Goal: Navigation & Orientation: Find specific page/section

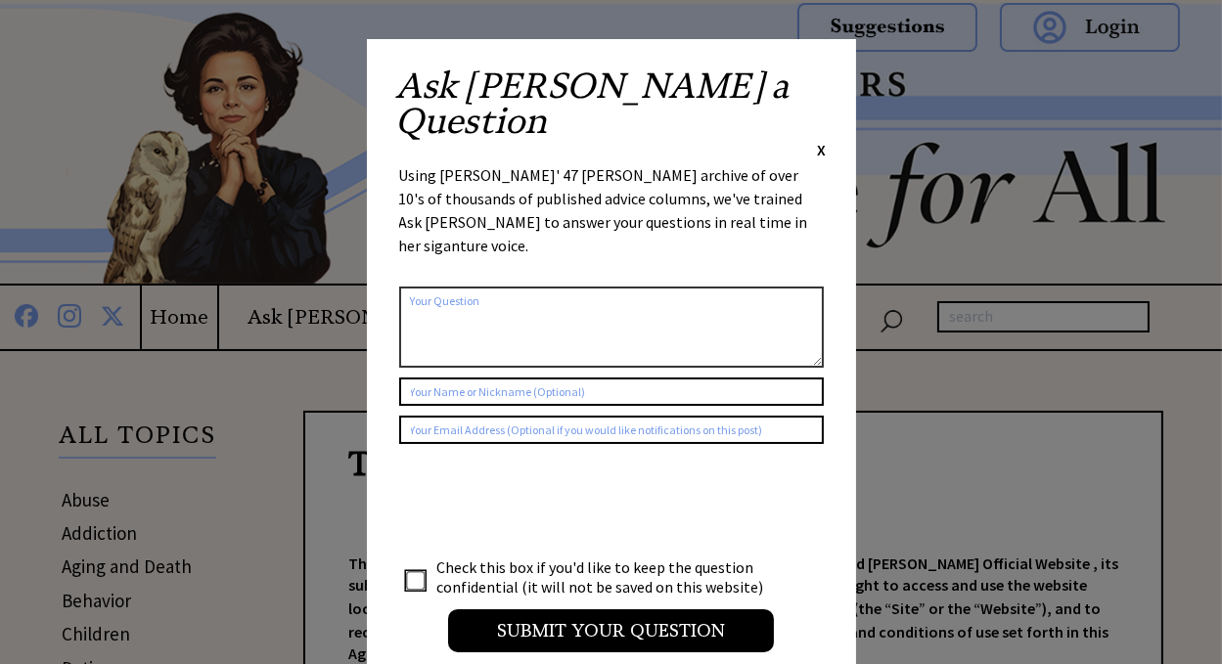
click at [820, 140] on span "X" at bounding box center [822, 150] width 9 height 20
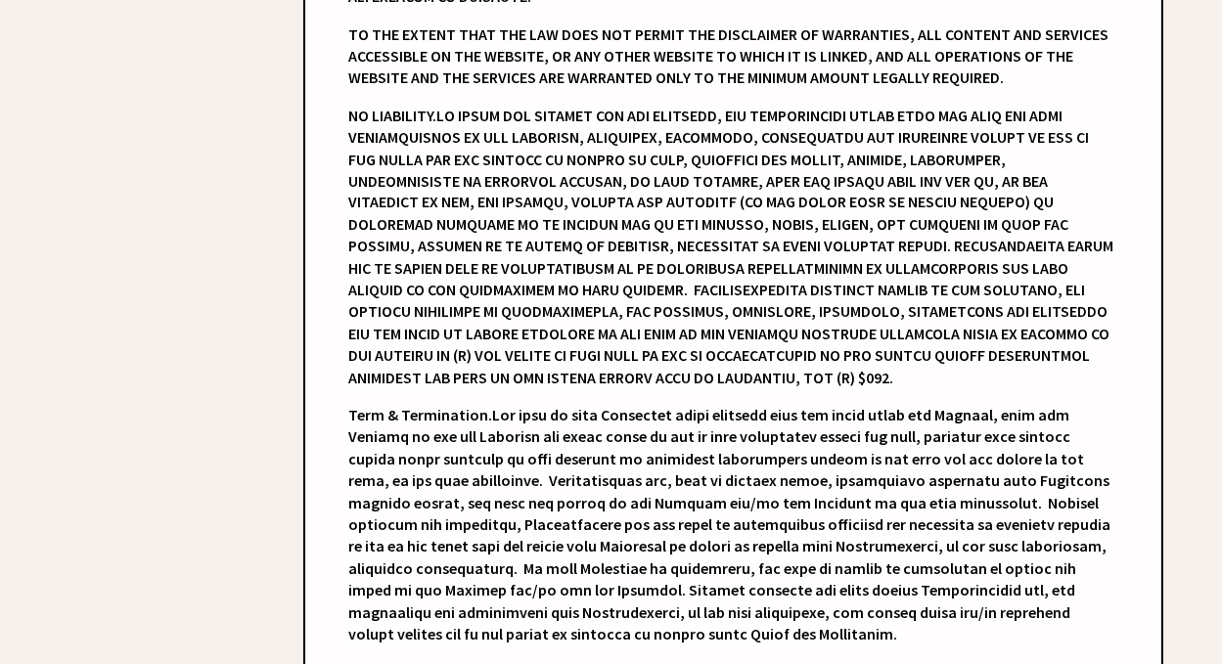
scroll to position [5753, 0]
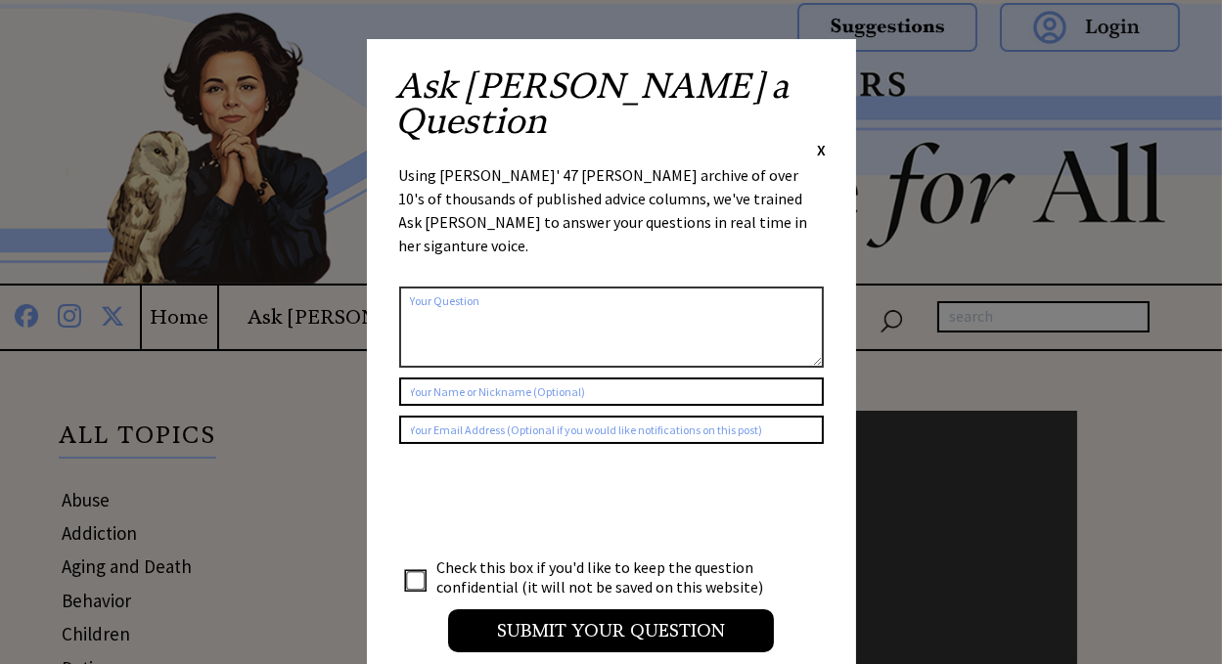
click at [819, 140] on span "X" at bounding box center [822, 150] width 9 height 20
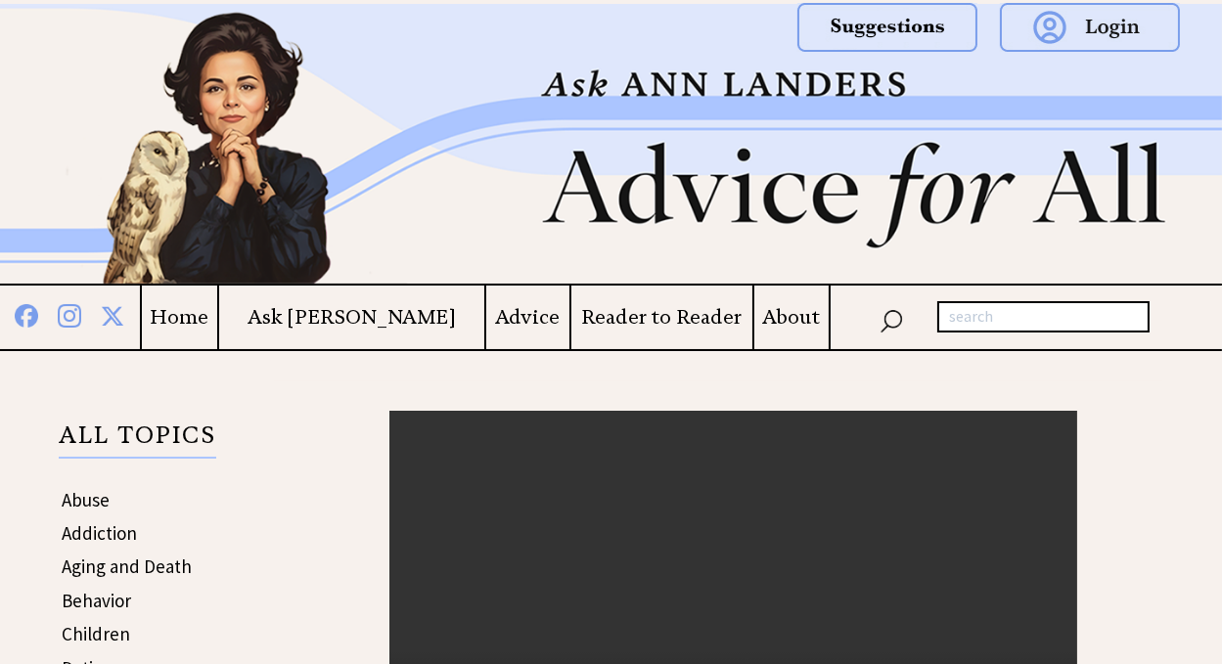
click at [789, 315] on h4 "About" at bounding box center [791, 317] width 74 height 24
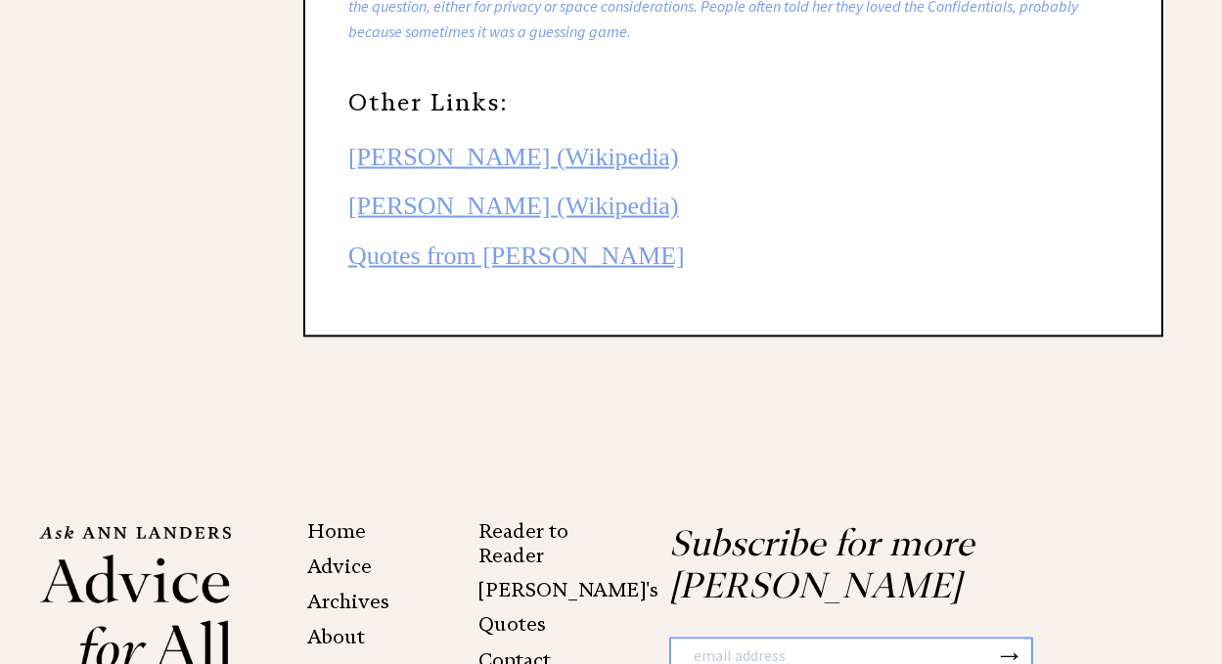
scroll to position [4755, 0]
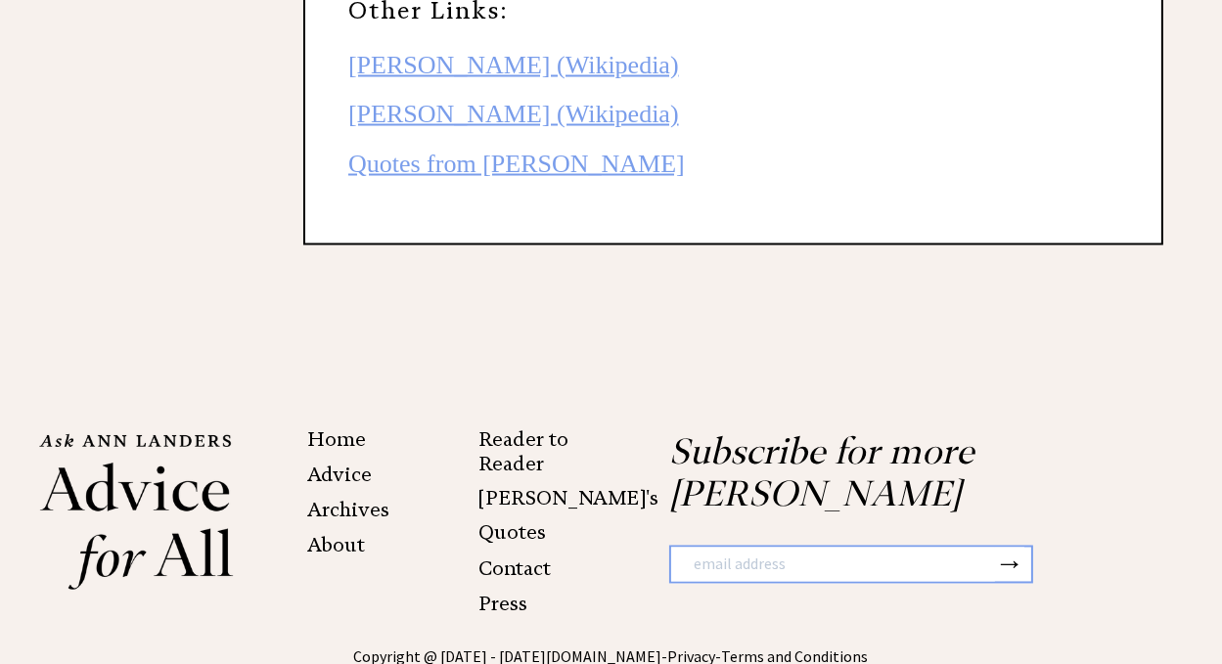
click at [333, 534] on link "About" at bounding box center [336, 545] width 58 height 23
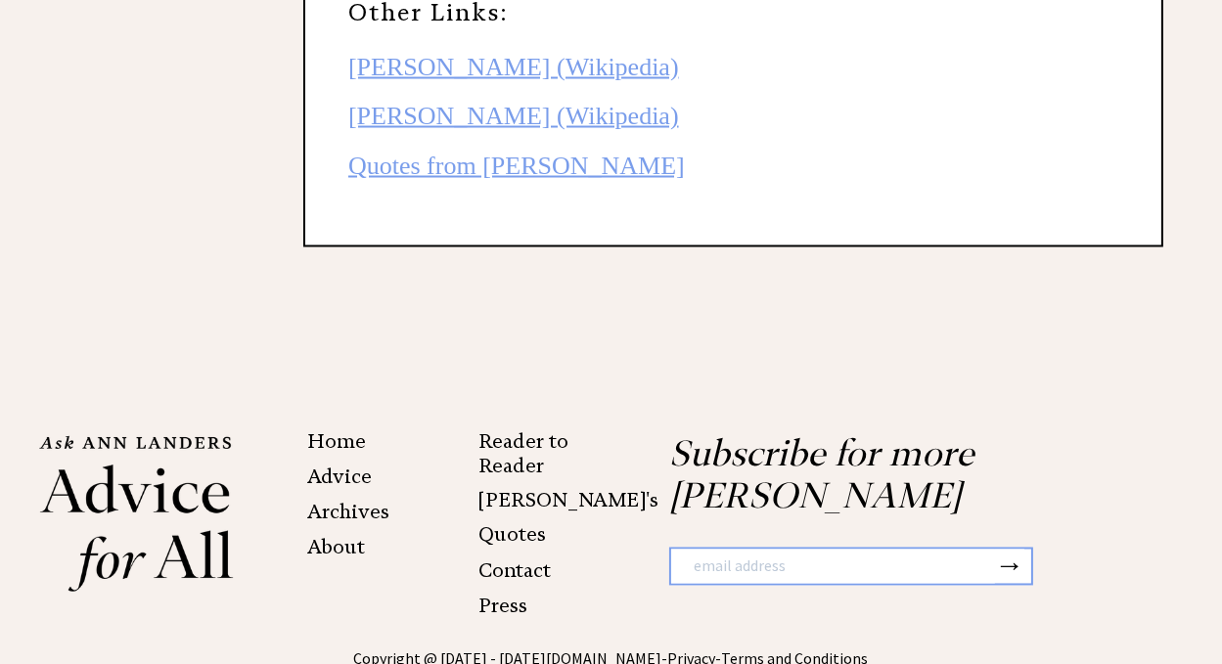
scroll to position [4755, 0]
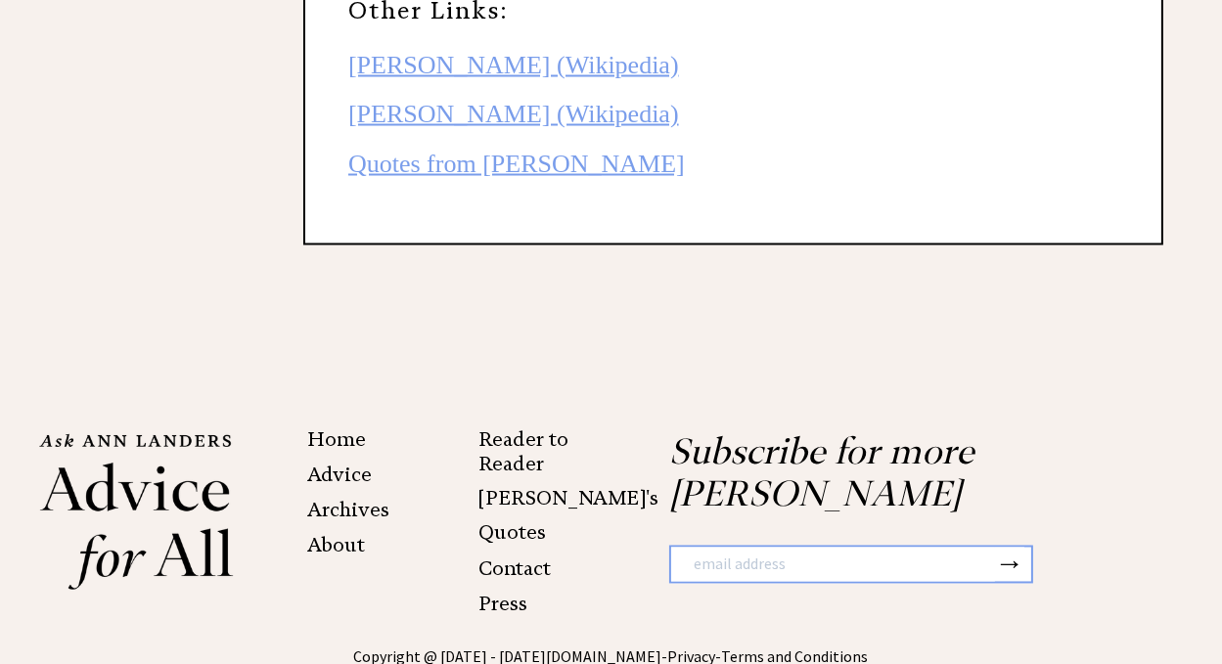
click at [515, 593] on link "Press" at bounding box center [502, 604] width 49 height 23
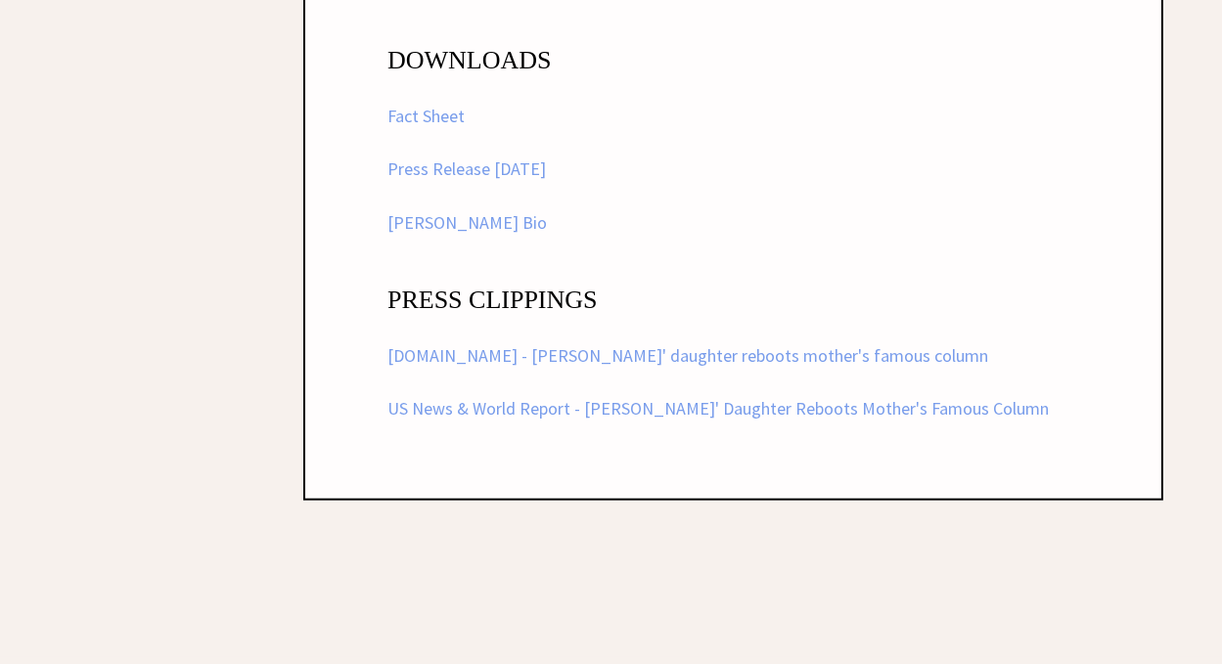
scroll to position [3326, 0]
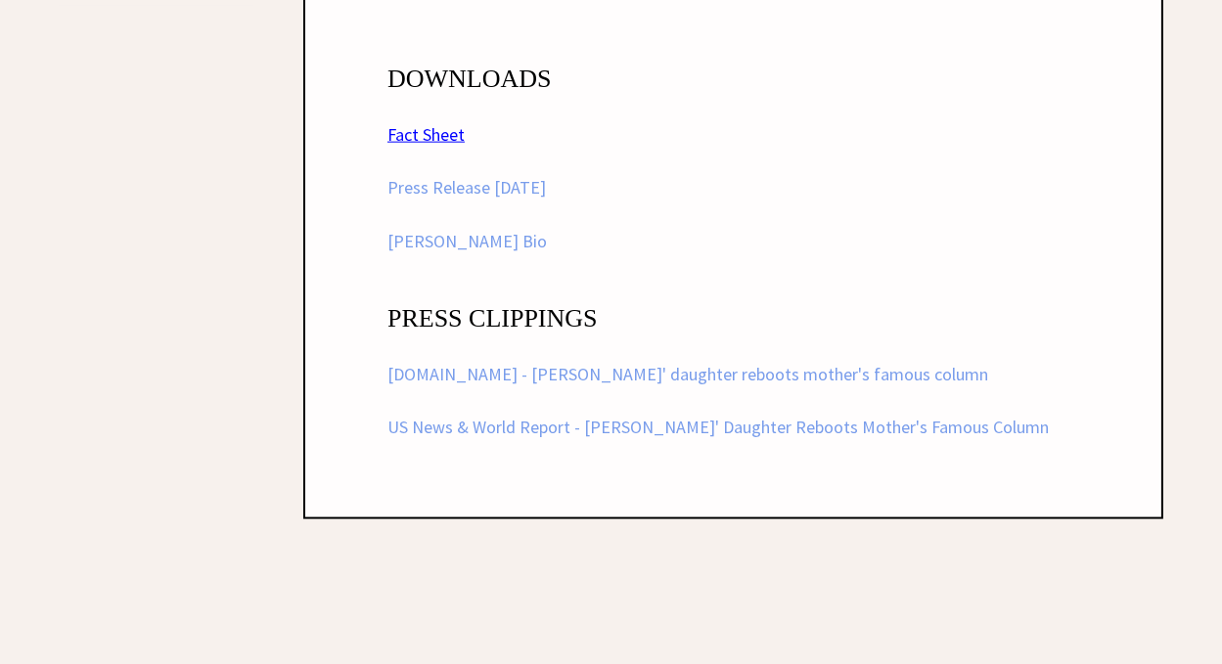
click at [433, 129] on link "Fact Sheet" at bounding box center [425, 134] width 77 height 22
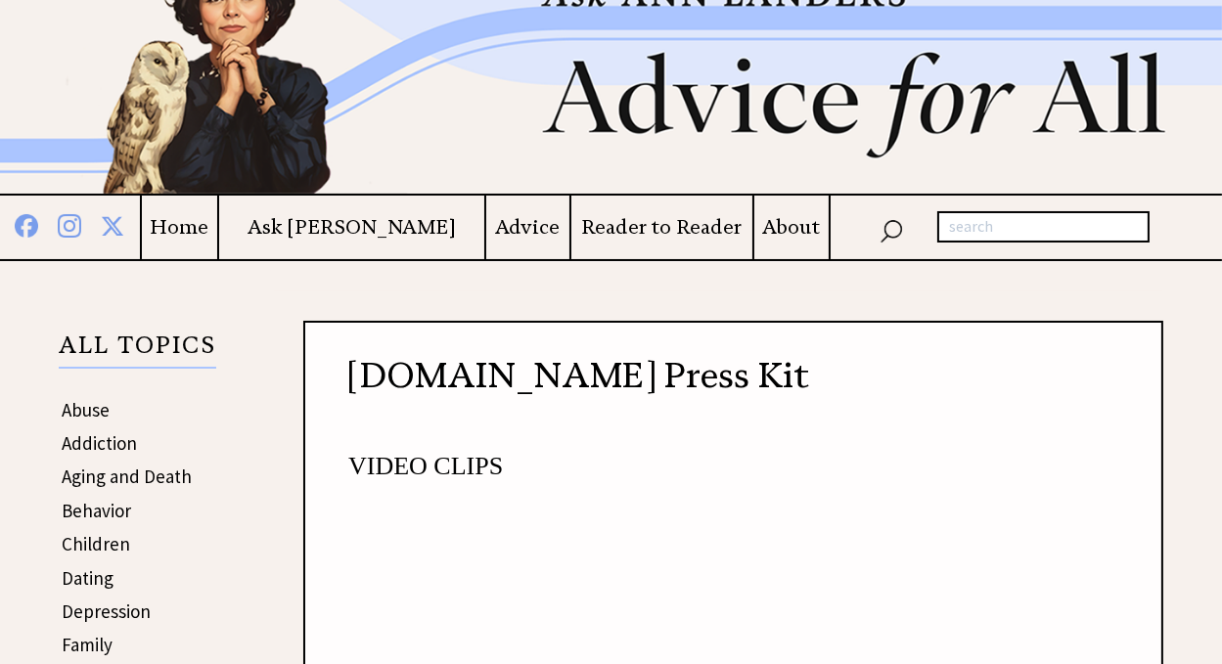
scroll to position [0, 0]
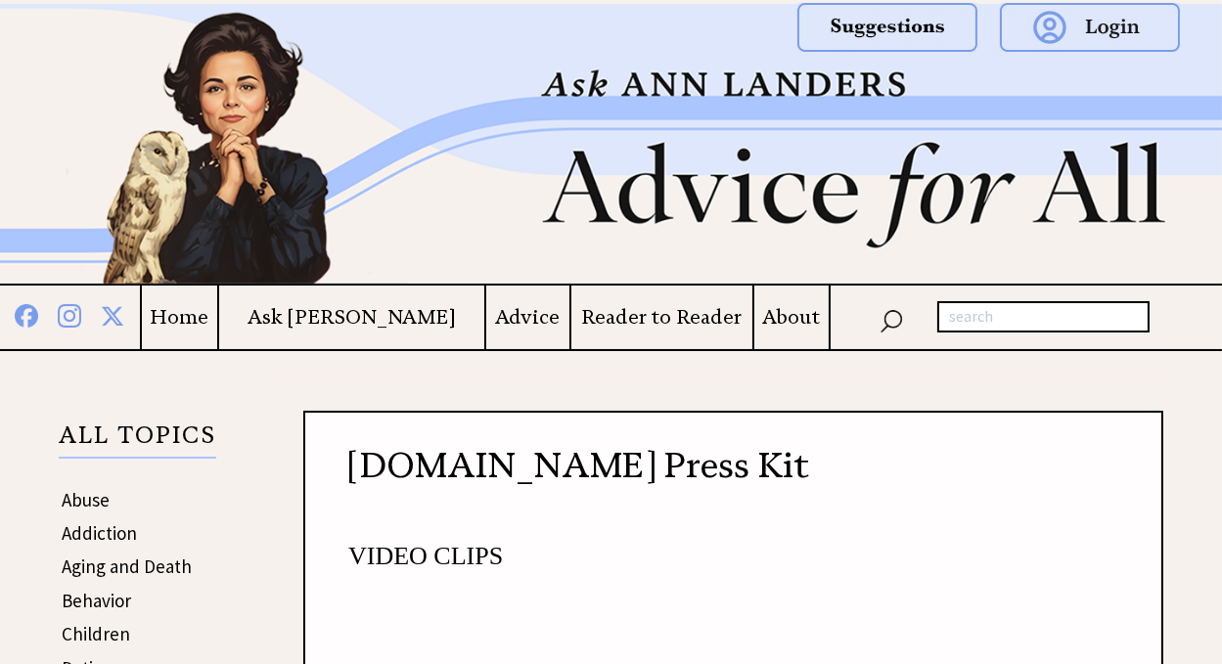
click at [794, 322] on h4 "About" at bounding box center [791, 317] width 74 height 24
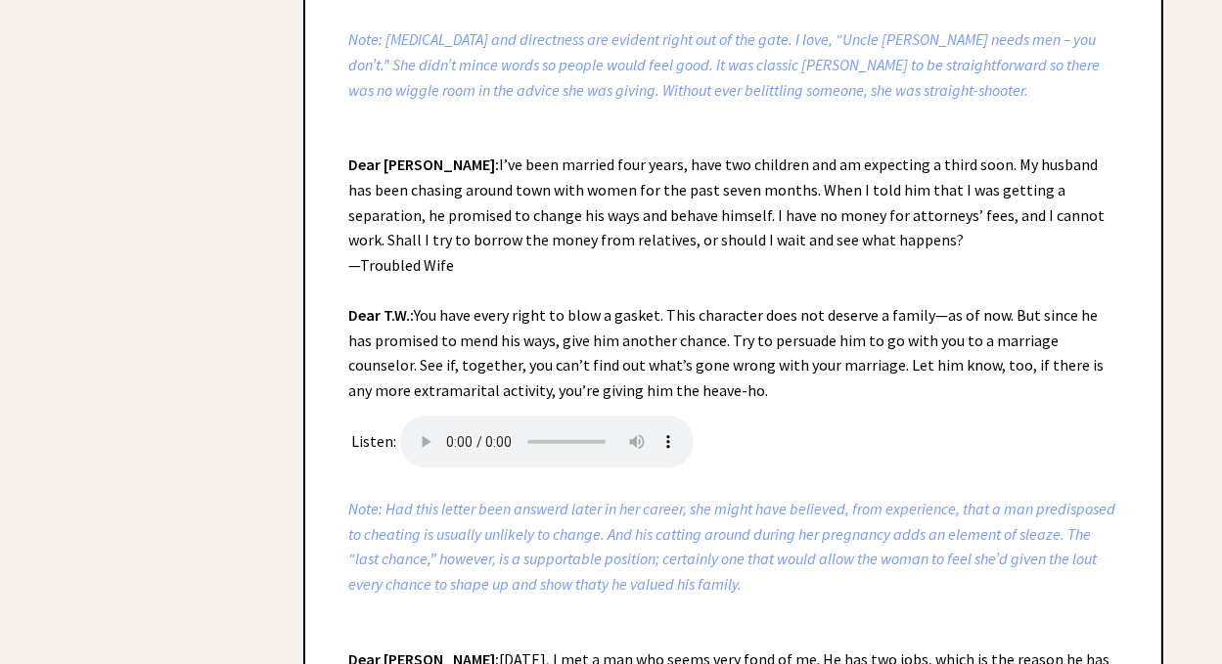
scroll to position [4725, 0]
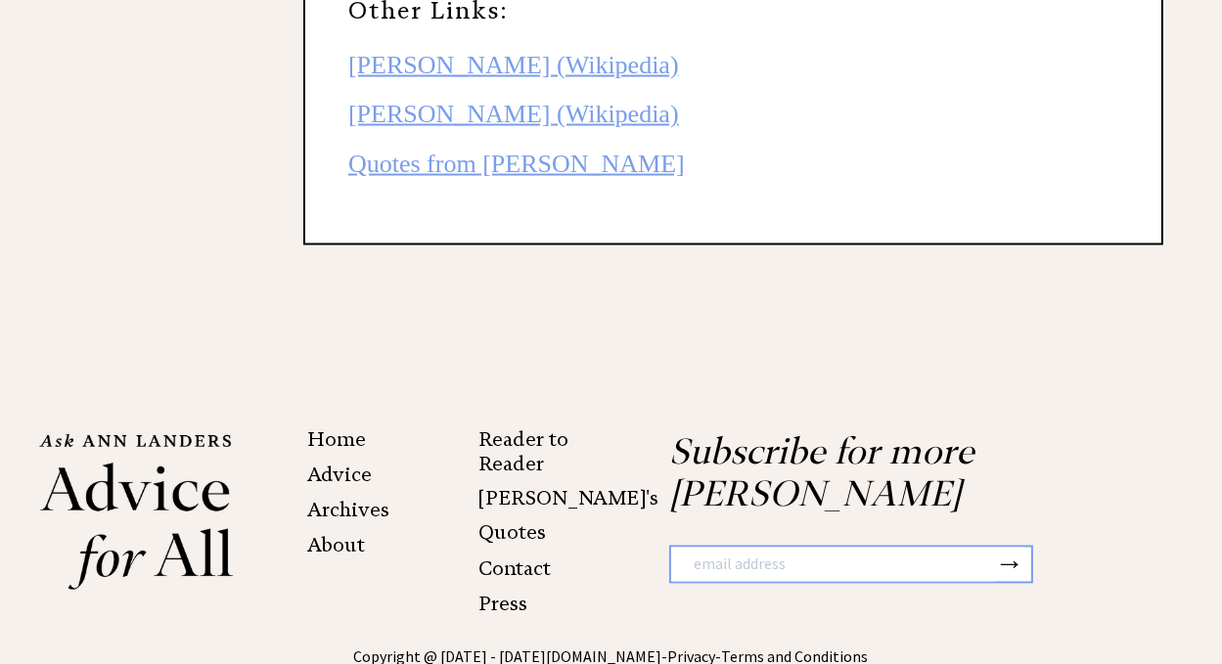
click at [496, 558] on link "Contact" at bounding box center [514, 569] width 72 height 23
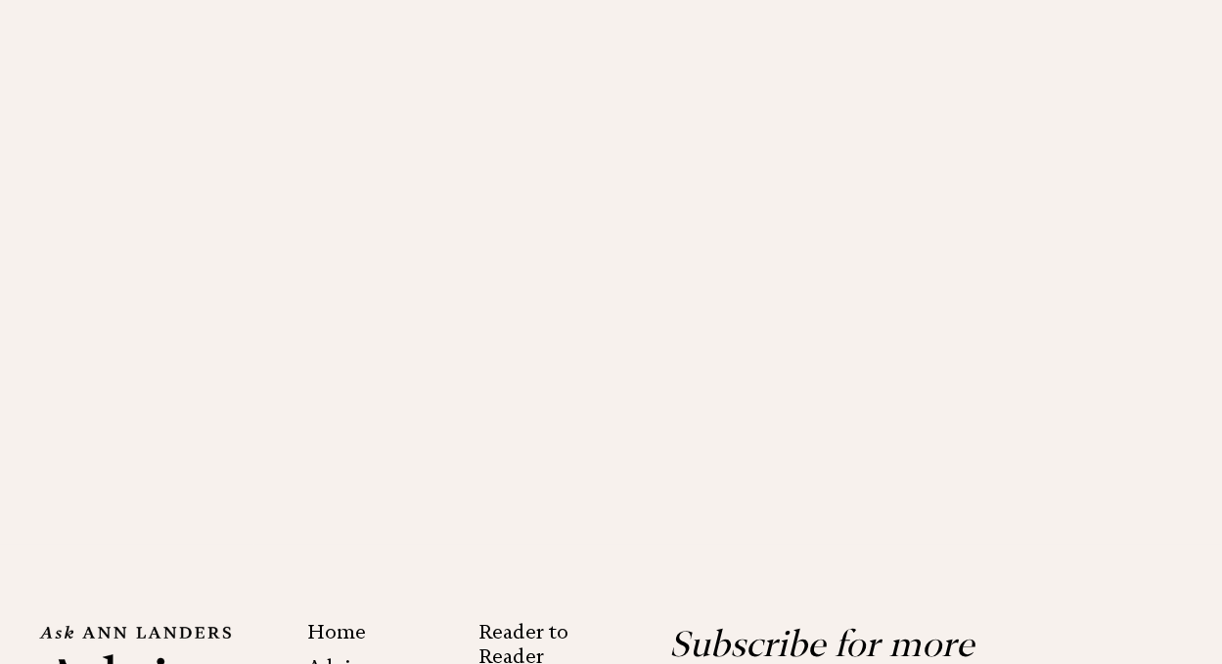
scroll to position [3013, 0]
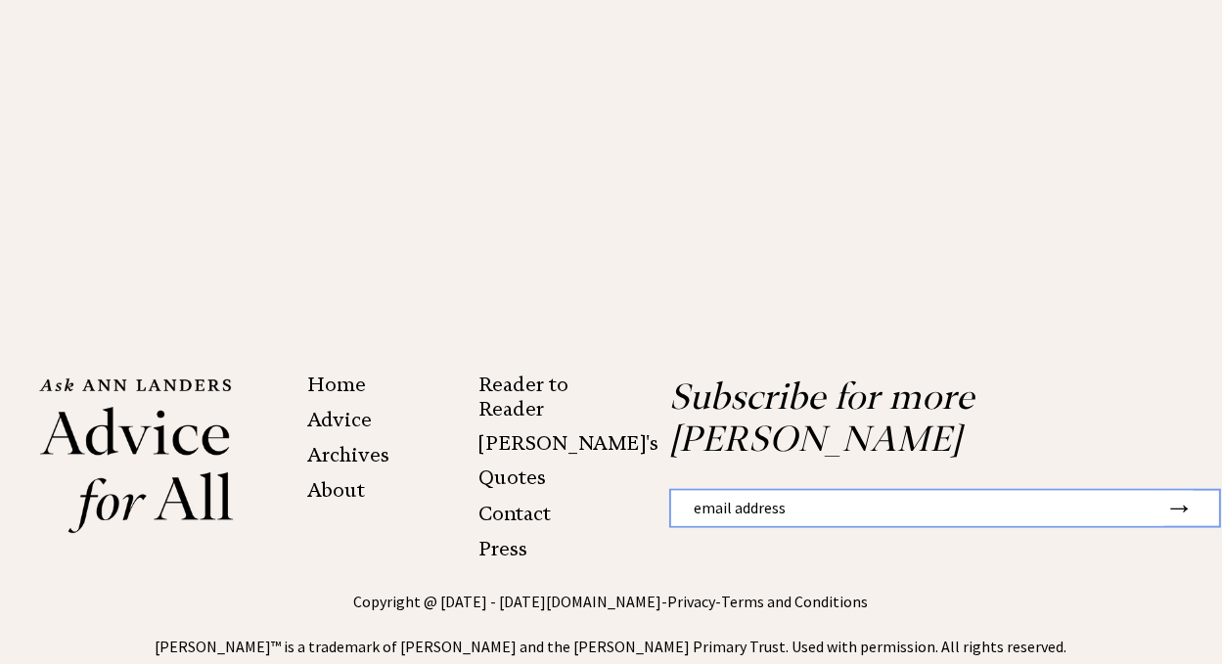
drag, startPoint x: 252, startPoint y: 270, endPoint x: 243, endPoint y: 265, distance: 10.9
